Goal: Find specific page/section: Find specific page/section

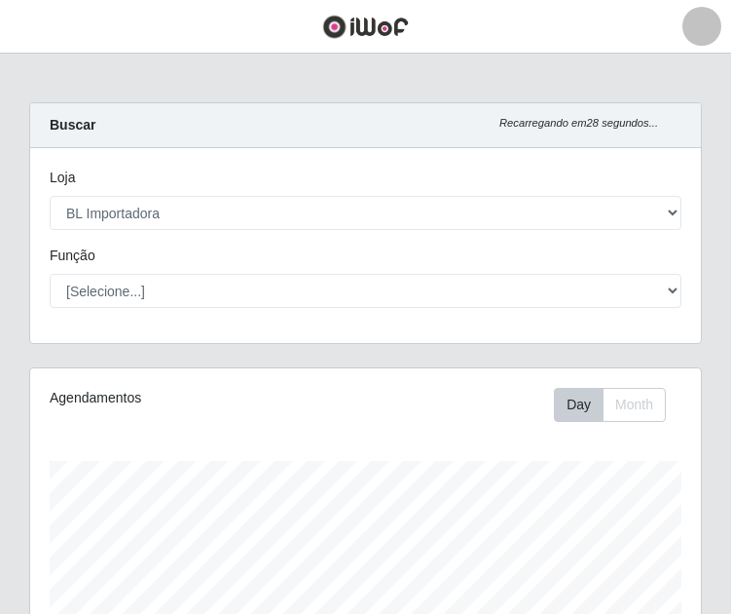
select select "259"
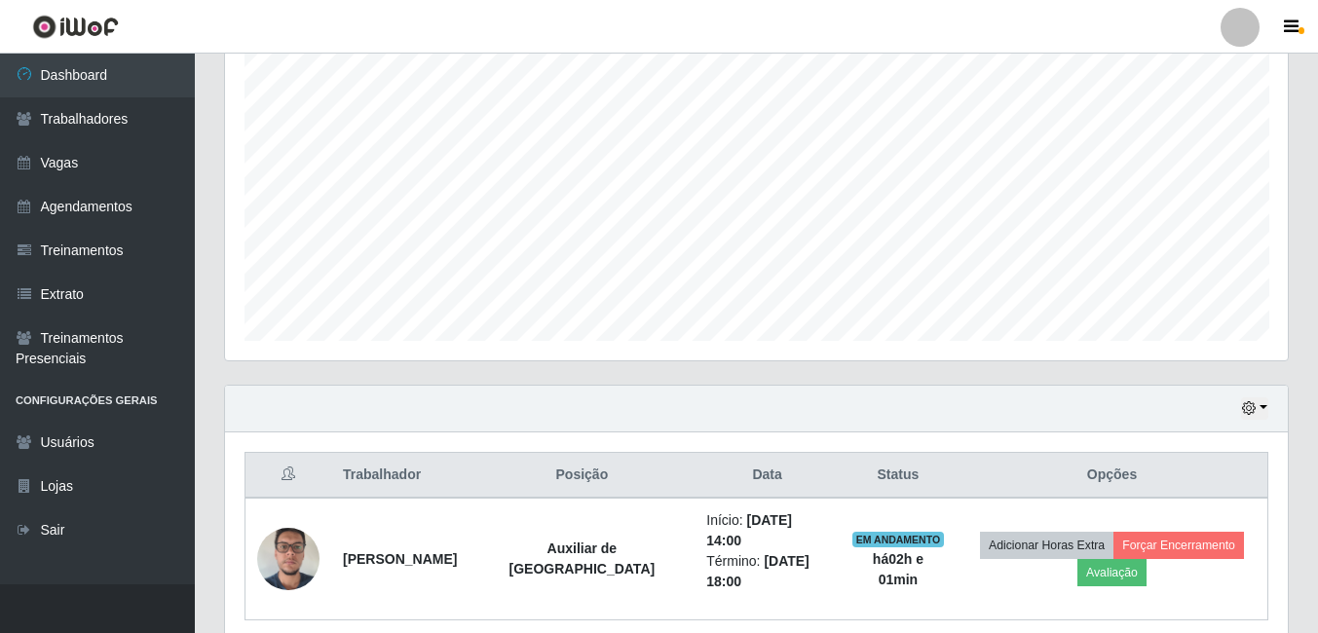
scroll to position [415, 0]
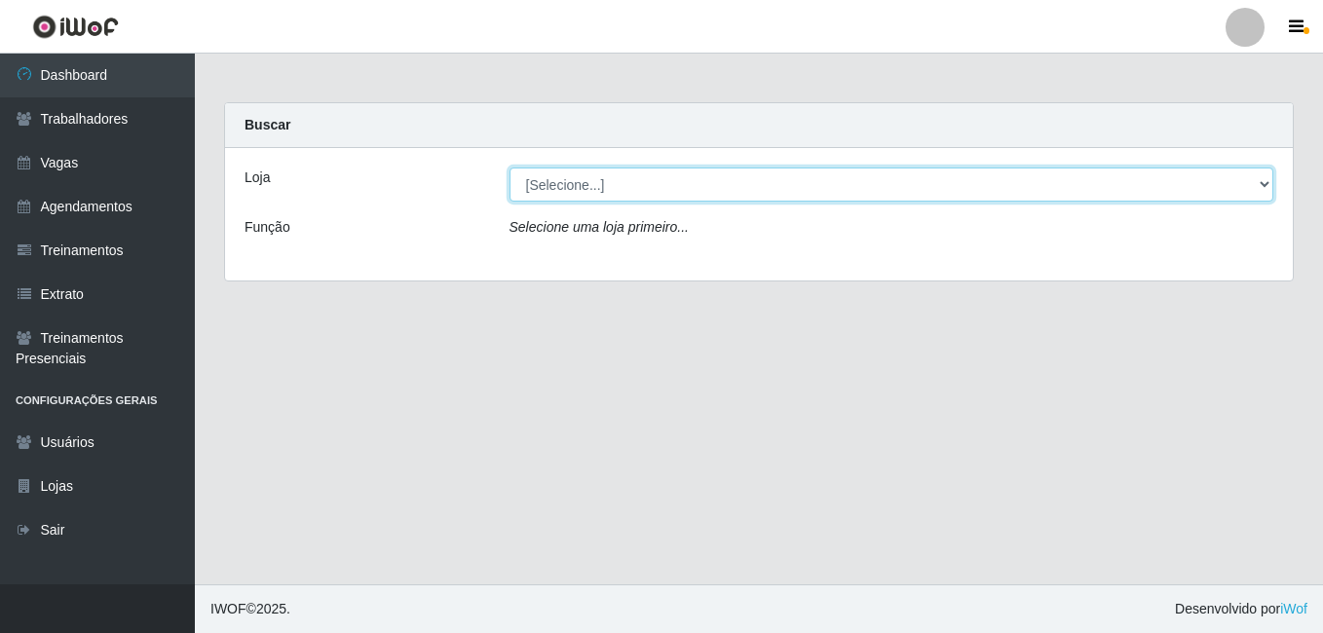
click at [623, 178] on select "[Selecione...] BL Importadora" at bounding box center [891, 185] width 765 height 34
select select "259"
click at [509, 168] on select "[Selecione...] BL Importadora" at bounding box center [891, 185] width 765 height 34
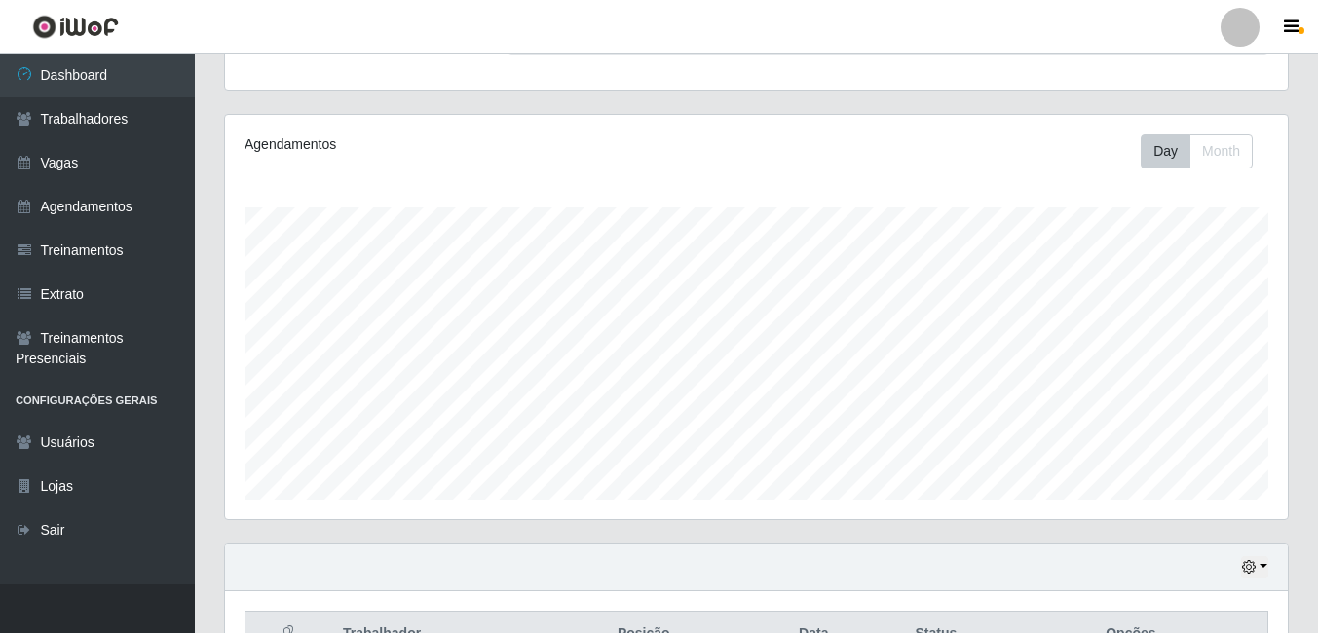
scroll to position [415, 0]
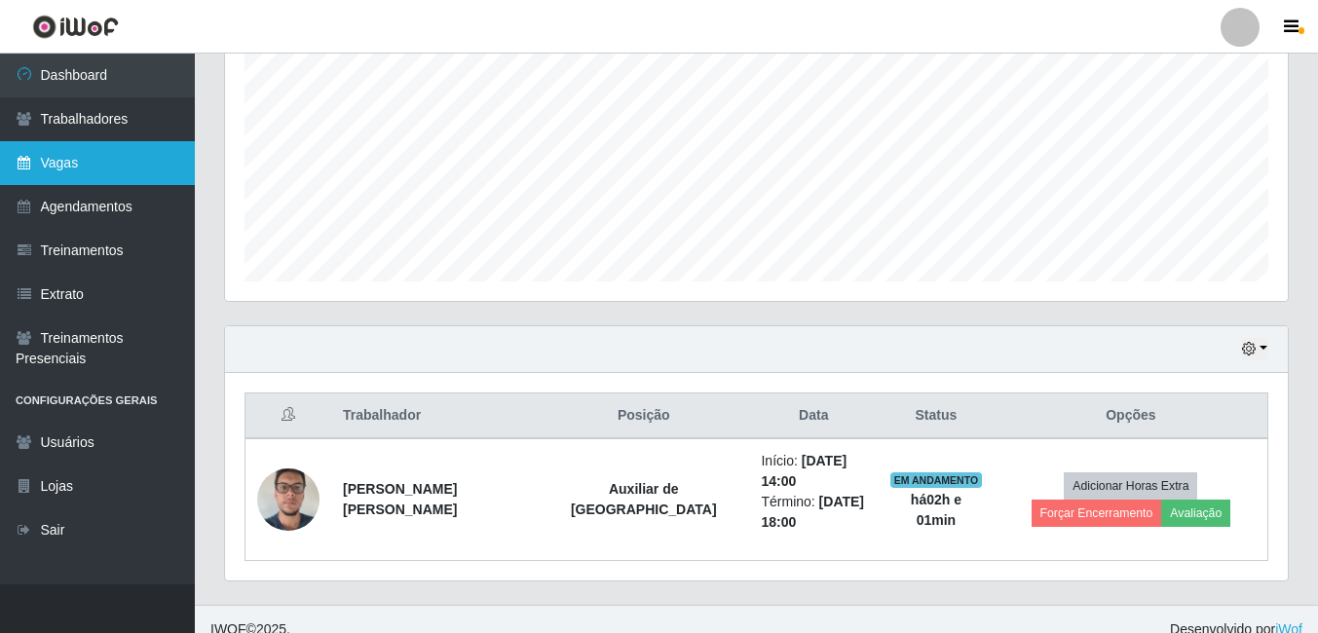
click at [120, 151] on link "Vagas" at bounding box center [97, 163] width 195 height 44
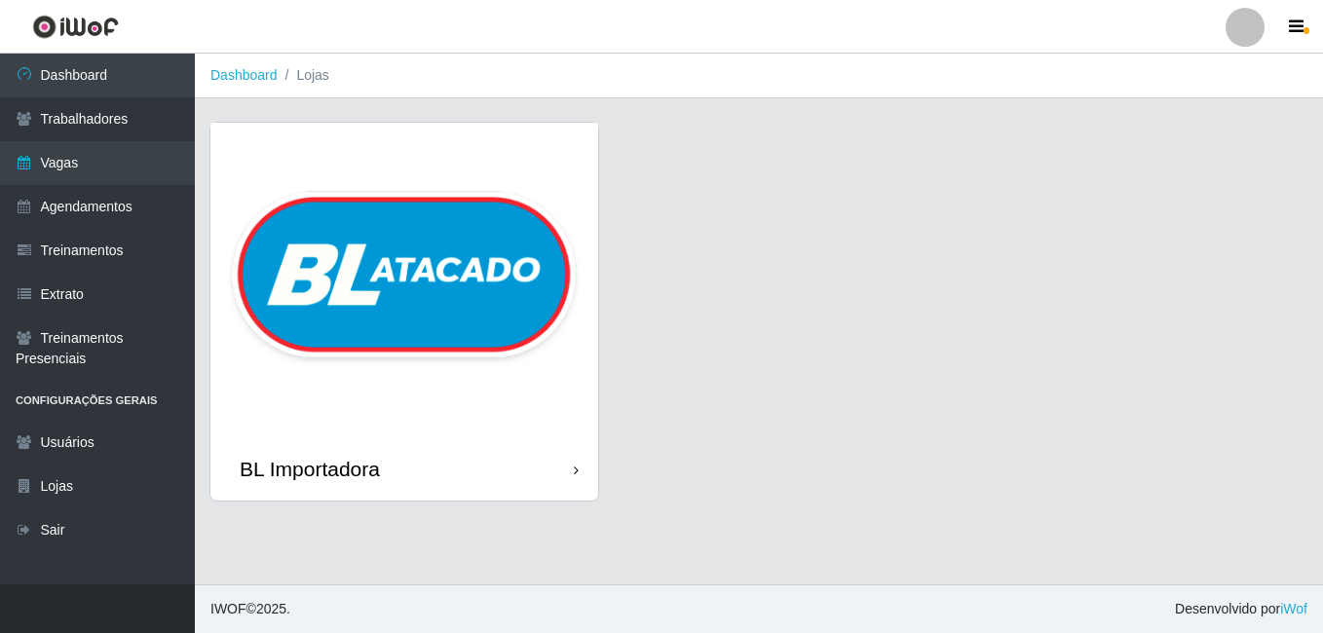
click at [402, 212] on img at bounding box center [404, 280] width 388 height 315
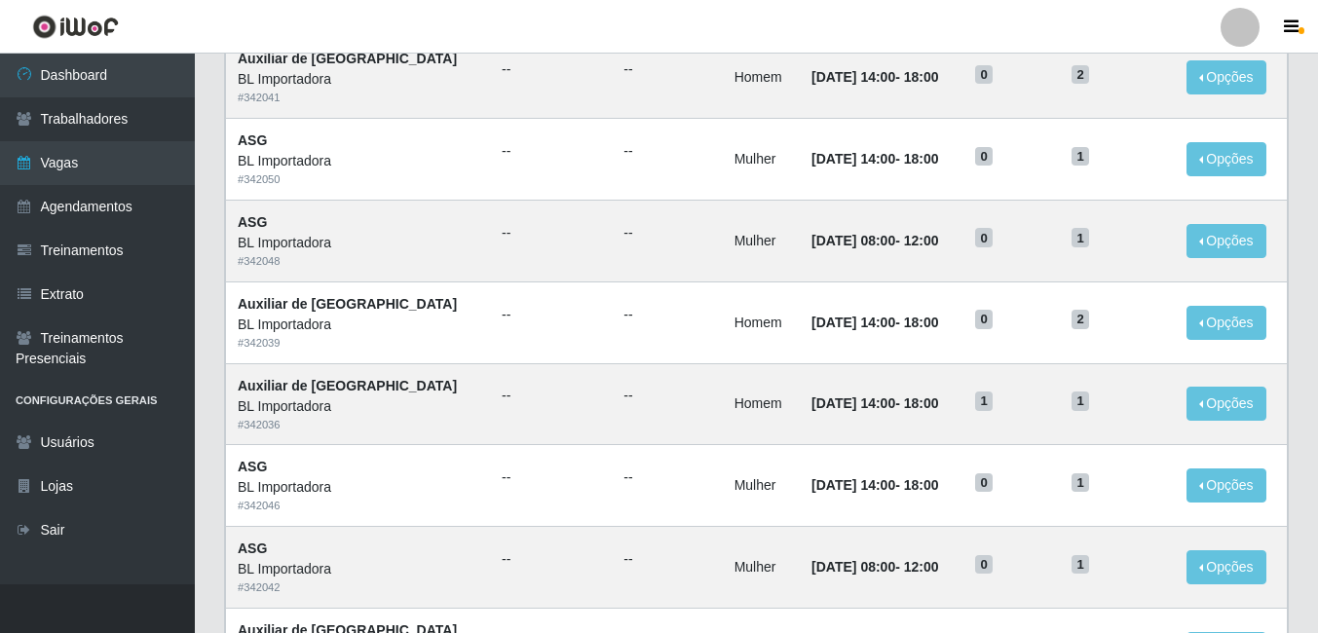
scroll to position [292, 0]
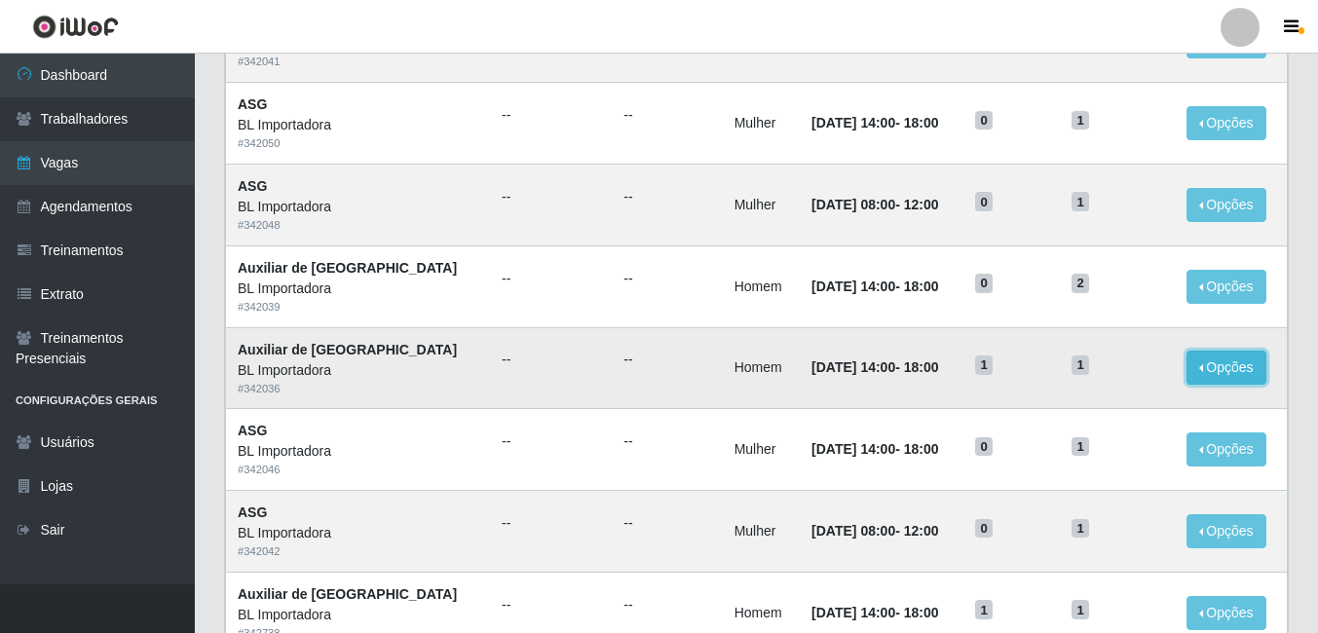
click at [1242, 368] on button "Opções" at bounding box center [1226, 368] width 80 height 34
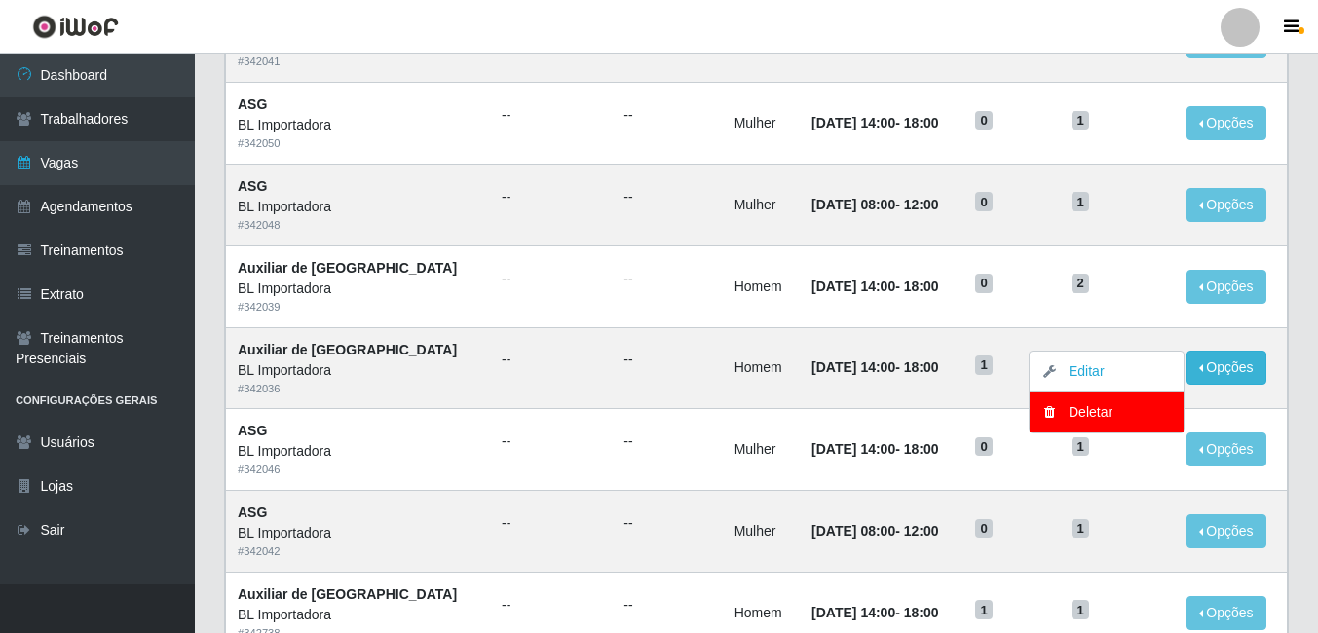
click at [1298, 351] on div "Lista Adicionar Ref Trainamentos Certificação Gênero Data Restantes Cadastradas…" at bounding box center [756, 605] width 1094 height 1407
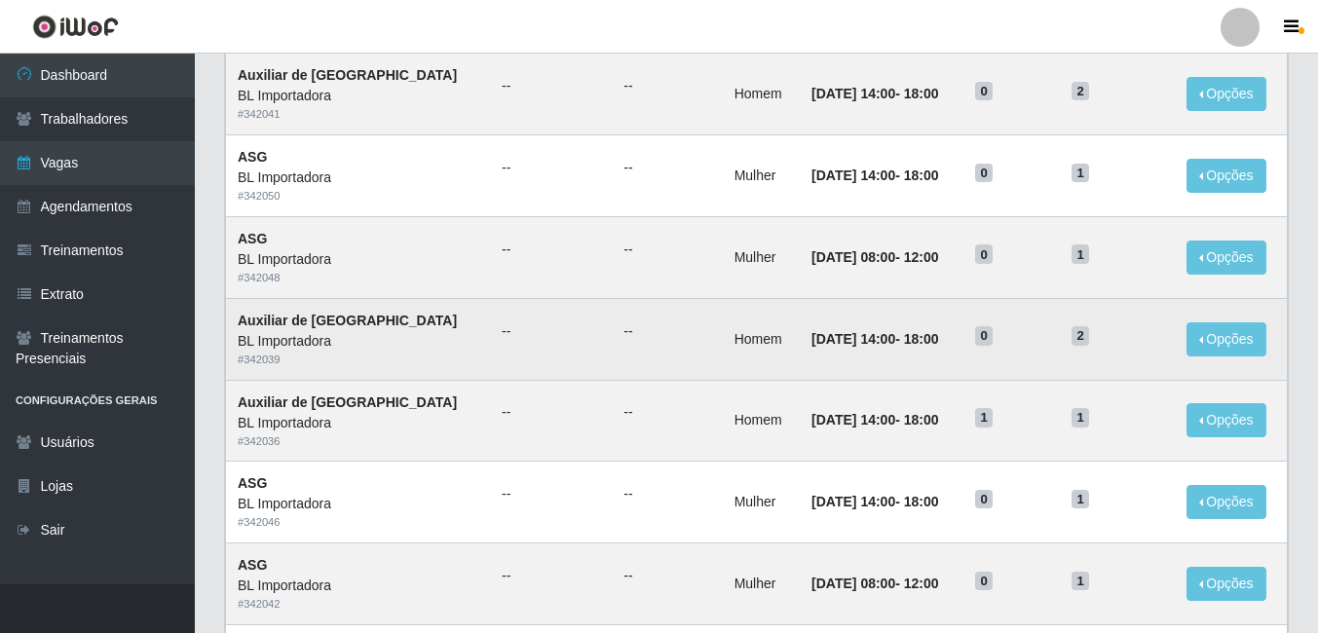
scroll to position [195, 0]
